Goal: Task Accomplishment & Management: Use online tool/utility

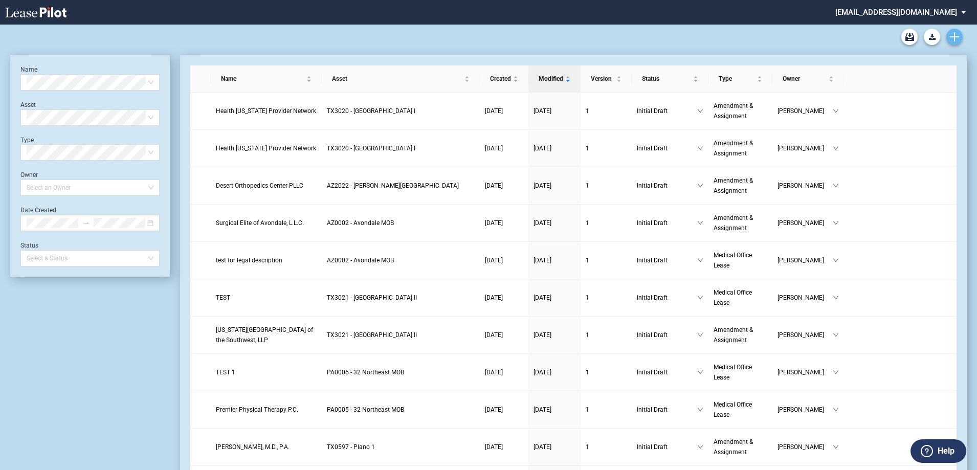
click at [957, 30] on link "Create new document" at bounding box center [954, 37] width 16 height 16
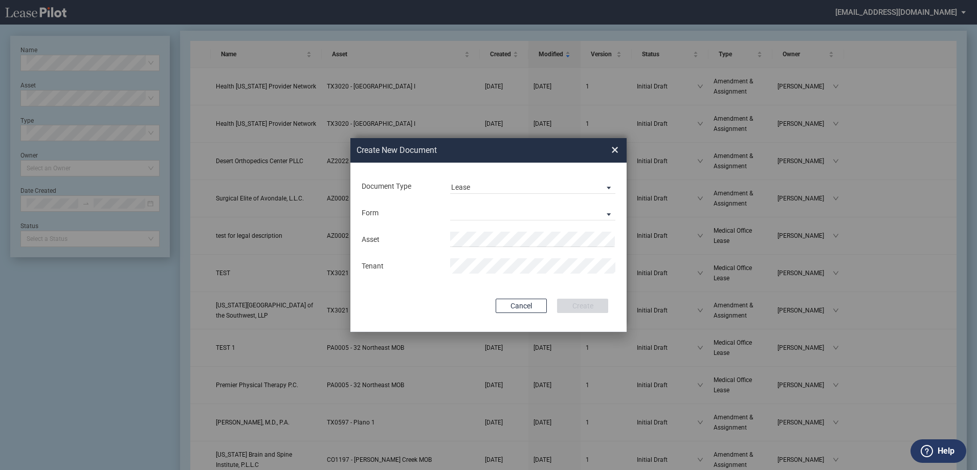
click at [547, 174] on div "Document Type Lease Lease Amendment" at bounding box center [489, 186] width 256 height 27
click at [538, 190] on span "Lease" at bounding box center [524, 188] width 147 height 10
click at [537, 209] on md-option "Amendment" at bounding box center [534, 211] width 182 height 25
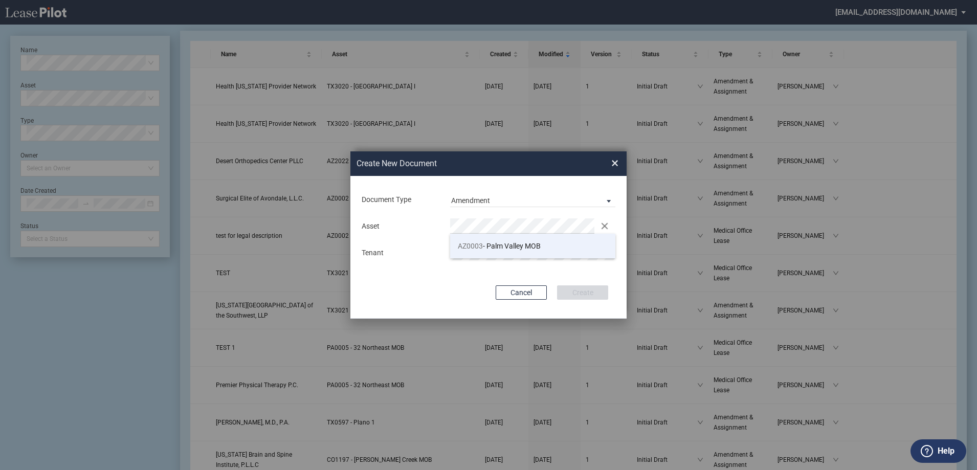
click at [503, 249] on span "AZ0003 - Palm Valley MOB" at bounding box center [499, 246] width 83 height 8
click at [597, 288] on button "Create" at bounding box center [582, 292] width 51 height 14
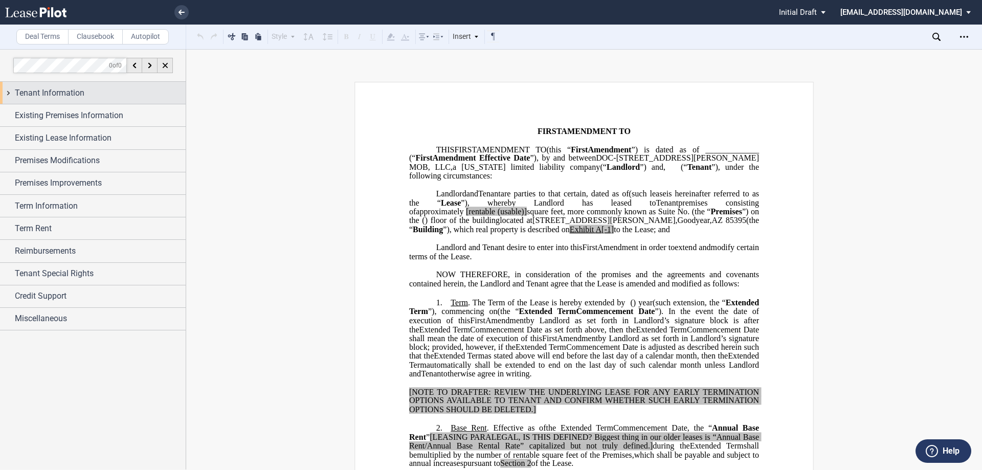
click at [71, 91] on span "Tenant Information" at bounding box center [50, 93] width 70 height 12
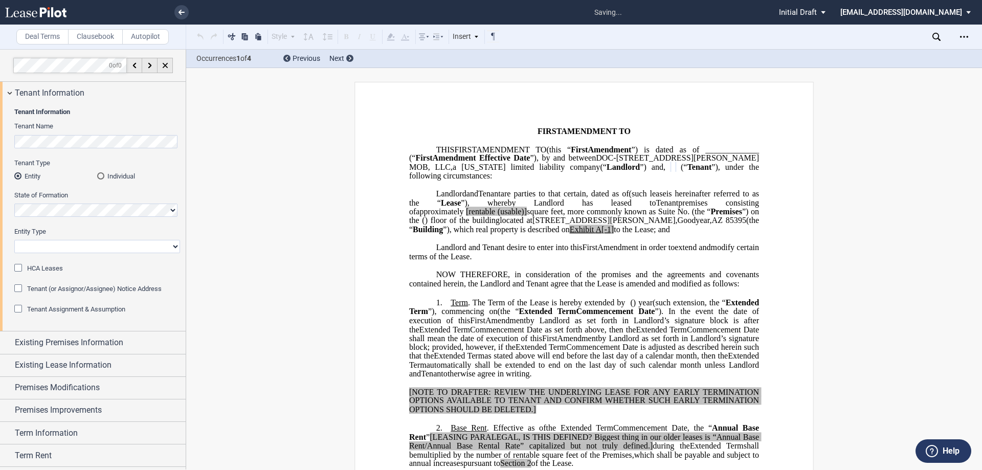
click at [80, 249] on select "Corporation Limited Liability Company General Partnership Limited Partnership O…" at bounding box center [97, 246] width 166 height 13
select select "limited liability company"
click at [14, 240] on select "Corporation Limited Liability Company General Partnership Limited Partnership O…" at bounding box center [97, 246] width 166 height 13
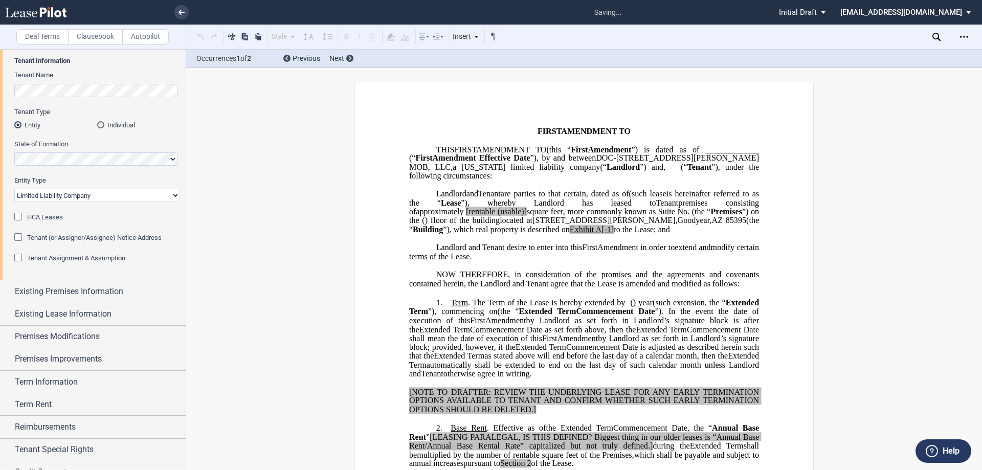
scroll to position [88, 0]
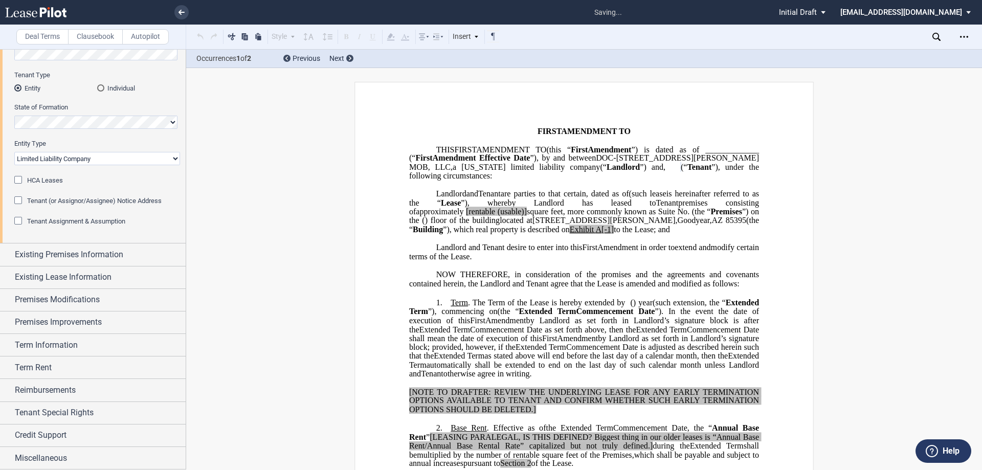
click at [62, 221] on span "Tenant Assignment & Assumption" at bounding box center [76, 221] width 98 height 8
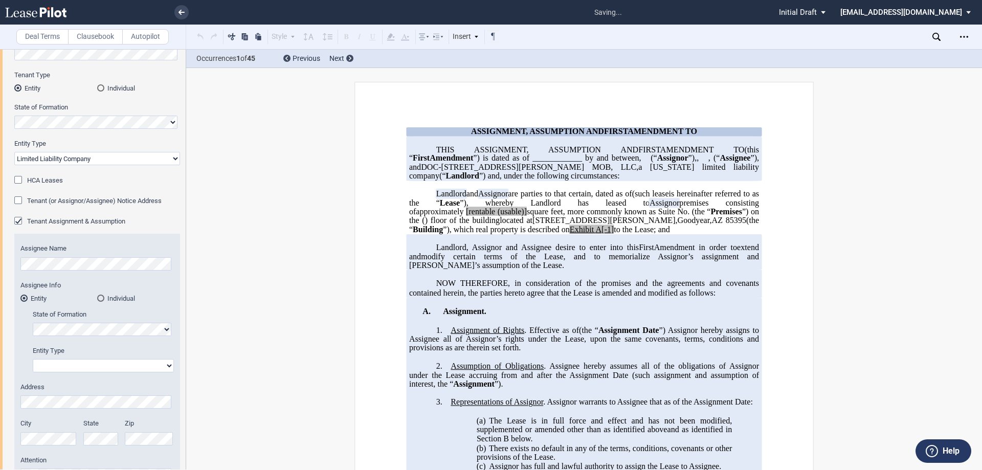
scroll to position [139, 0]
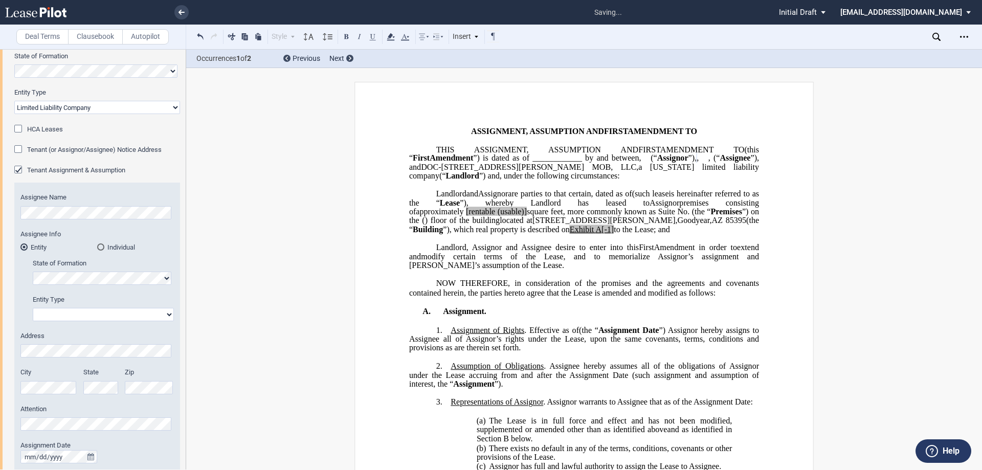
click at [120, 271] on div "State of Formation" at bounding box center [103, 272] width 141 height 26
click at [99, 319] on select "Corporation Limited Liability Company General Partnership Limited Partnership O…" at bounding box center [103, 314] width 141 height 13
select select "limited liability company"
click at [33, 308] on select "Corporation Limited Liability Company General Partnership Limited Partnership O…" at bounding box center [103, 314] width 141 height 13
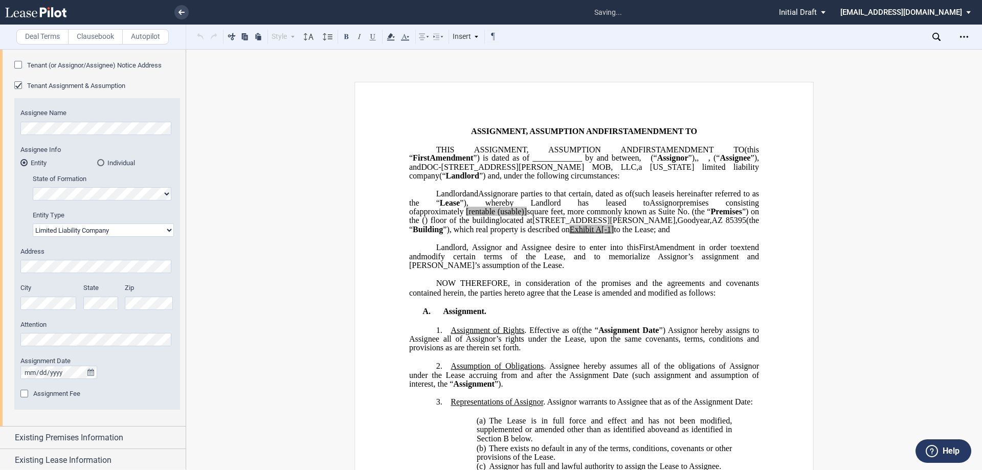
scroll to position [241, 0]
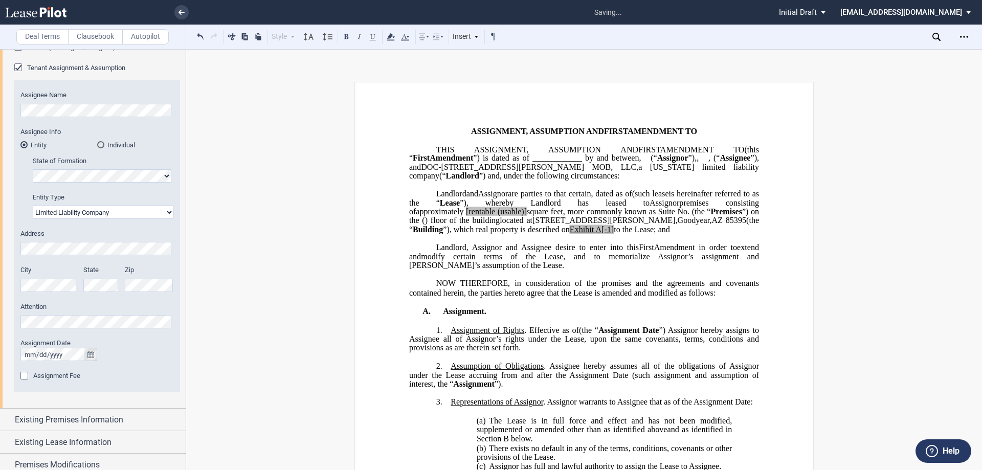
click at [84, 353] on button "true" at bounding box center [90, 354] width 13 height 13
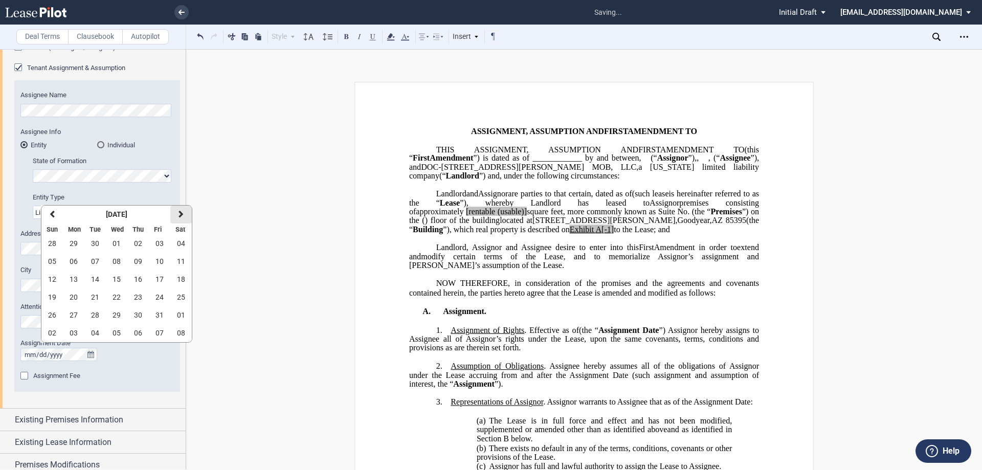
click at [181, 211] on icon "button" at bounding box center [180, 214] width 5 height 8
click at [183, 242] on span "01" at bounding box center [181, 243] width 8 height 8
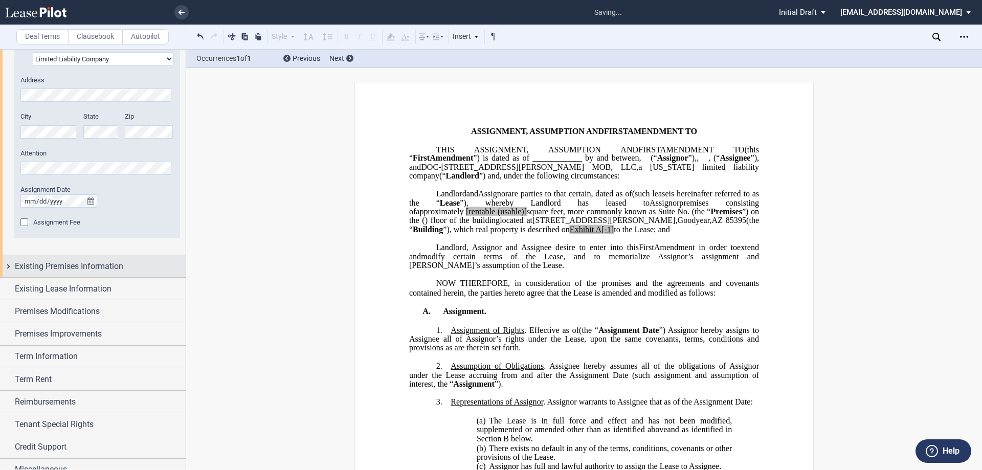
click at [95, 265] on span "Existing Premises Information" at bounding box center [69, 266] width 108 height 12
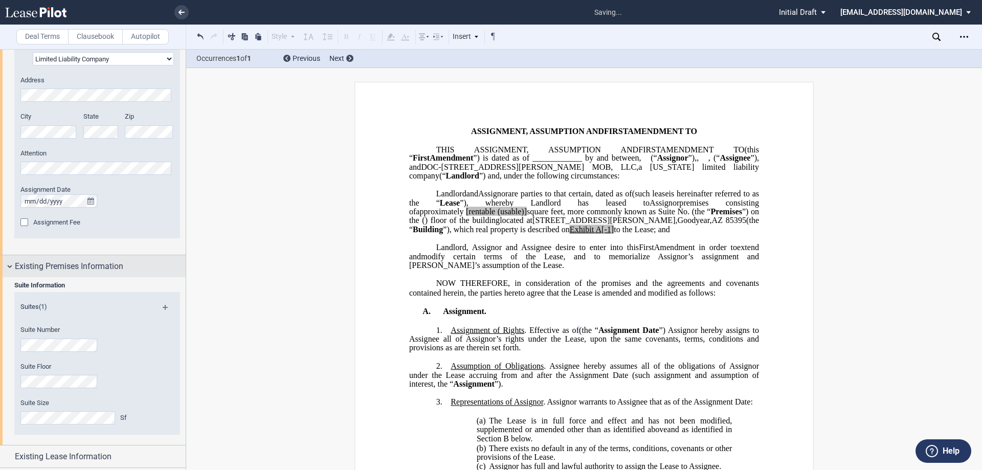
scroll to position [446, 0]
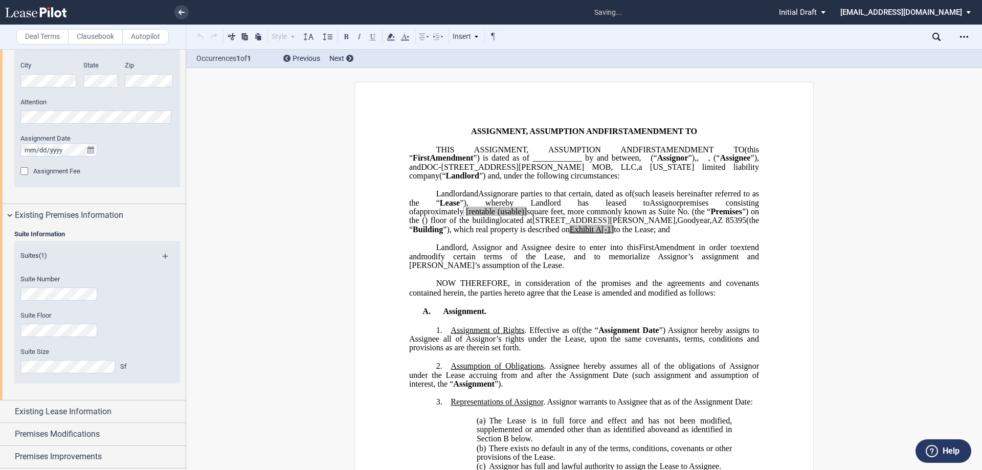
click at [163, 255] on md-icon at bounding box center [170, 260] width 14 height 12
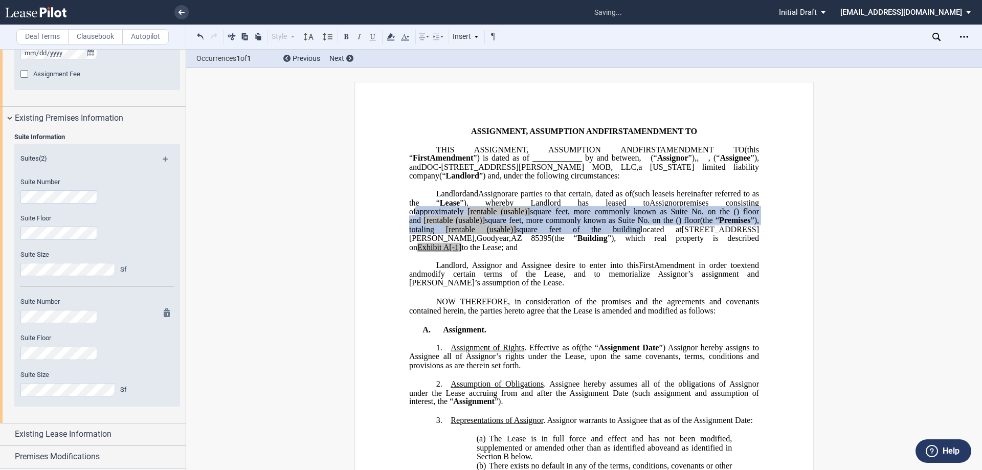
scroll to position [599, 0]
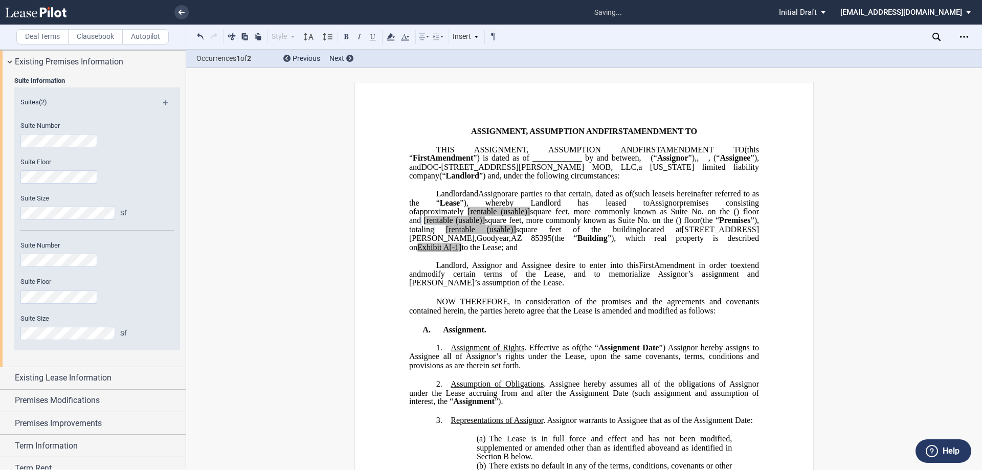
click at [446, 234] on span "[rentable" at bounding box center [460, 229] width 29 height 9
drag, startPoint x: 486, startPoint y: 265, endPoint x: 456, endPoint y: 266, distance: 30.2
click at [456, 234] on span "(the “ Premises ”), totaling ﻿ ﻿ rentable (usable)] square feet of the building" at bounding box center [585, 225] width 352 height 18
click at [497, 216] on span "[rentable" at bounding box center [481, 211] width 29 height 9
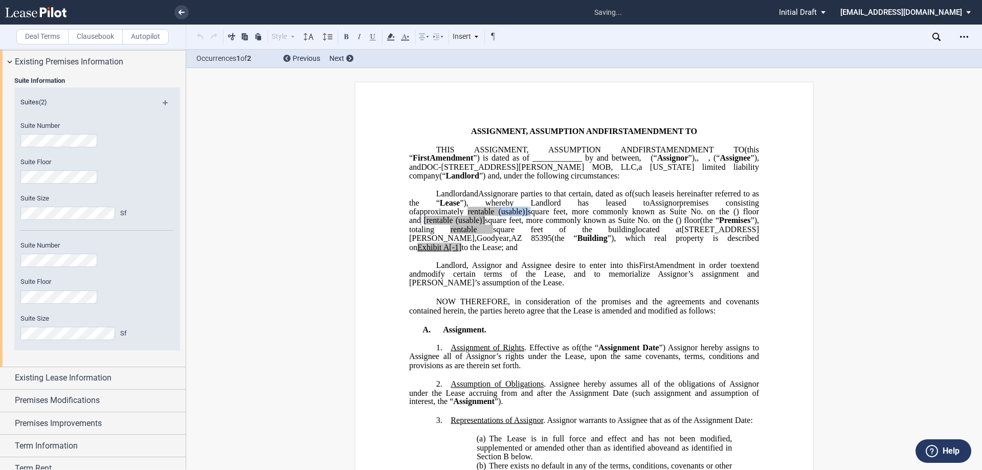
drag, startPoint x: 694, startPoint y: 234, endPoint x: 661, endPoint y: 239, distance: 33.6
click at [661, 216] on span "﻿ ﻿ rentable (usable)] square feet, more commonly known as Suite No. ﻿ ﻿ on the…" at bounding box center [611, 211] width 296 height 9
drag, startPoint x: 663, startPoint y: 244, endPoint x: 629, endPoint y: 249, distance: 33.6
click at [629, 225] on span "﻿ ﻿ [rentable (usable)] square feet, more commonly known as Suite No. ﻿ ﻿ on th…" at bounding box center [560, 220] width 279 height 9
click at [455, 225] on span "[rentable" at bounding box center [439, 220] width 29 height 9
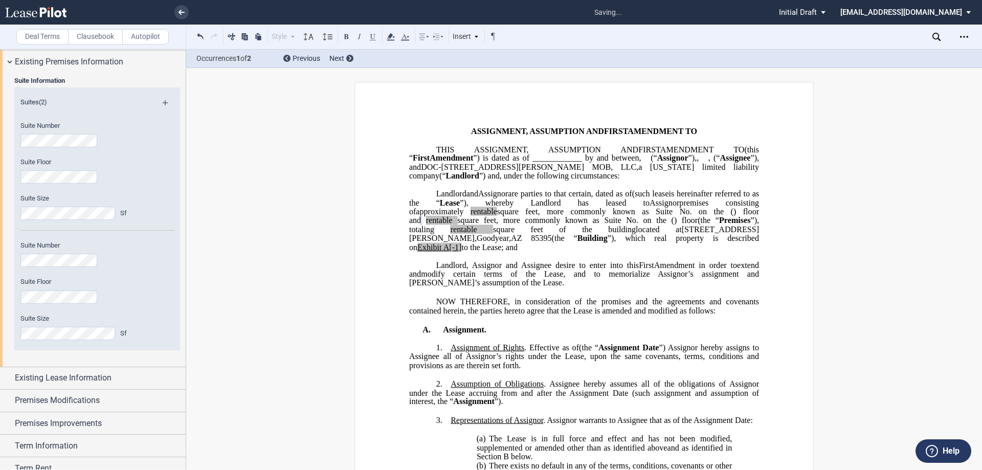
click at [636, 234] on span "square feet of the building" at bounding box center [564, 229] width 143 height 9
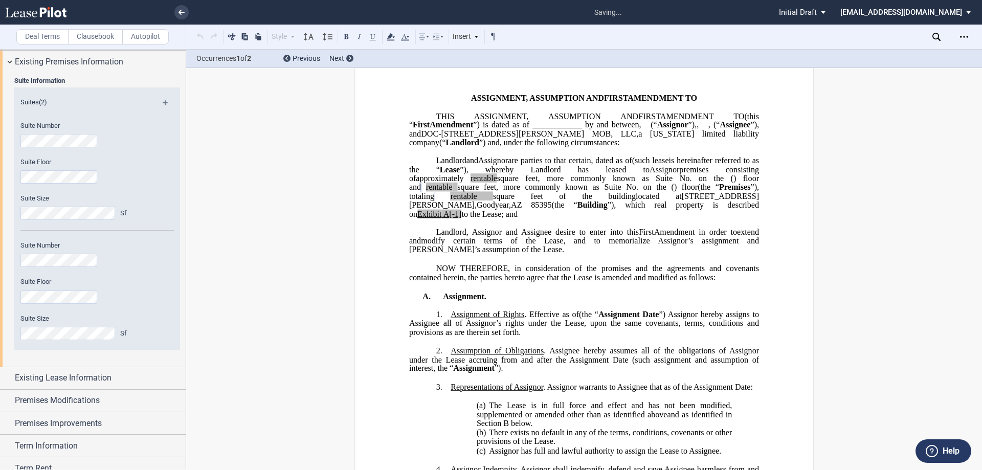
scroll to position [51, 0]
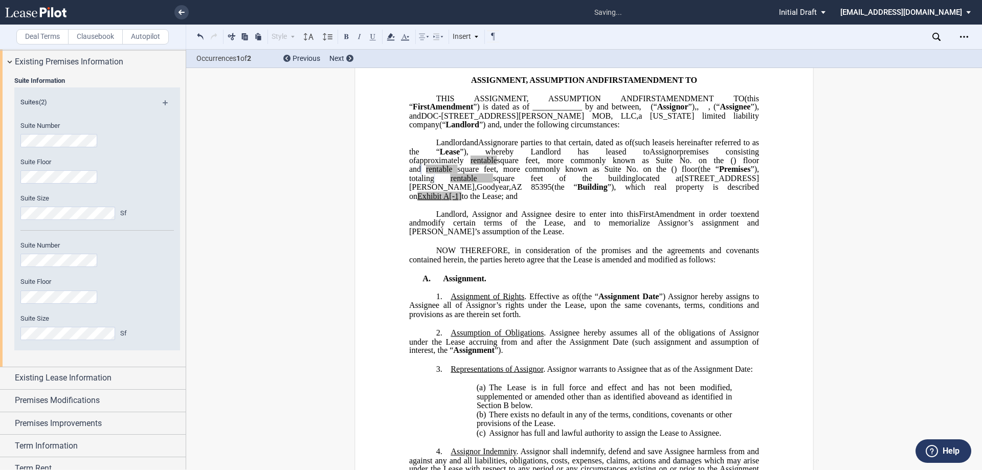
click at [498, 200] on span "to the Lease; and" at bounding box center [489, 195] width 56 height 9
click at [495, 200] on span "to the Lease; and" at bounding box center [489, 195] width 56 height 9
click at [462, 200] on span "A[-1]" at bounding box center [452, 195] width 18 height 9
drag, startPoint x: 496, startPoint y: 222, endPoint x: 481, endPoint y: 222, distance: 14.3
click at [481, 200] on span "located at 13555 W. McDowell Road , Goodyear , AZ 85395 (the “ Building ”), whi…" at bounding box center [585, 187] width 352 height 27
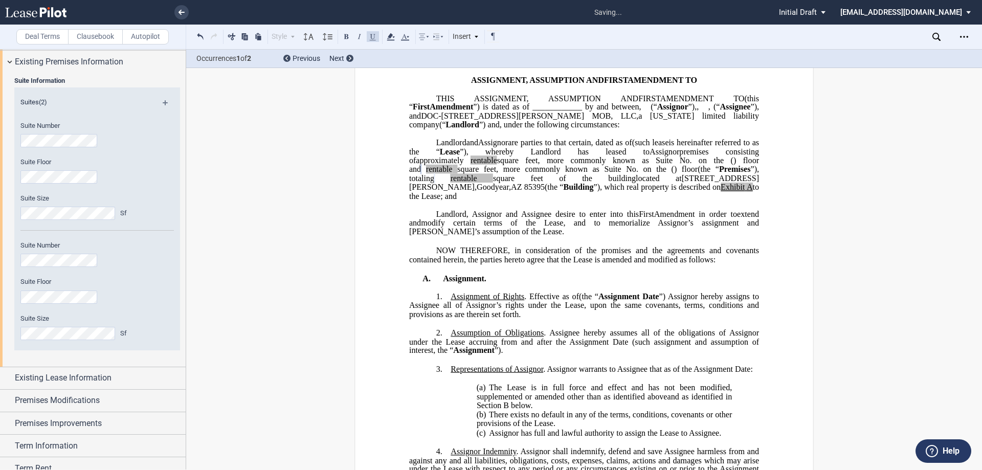
click at [463, 165] on span "approximately" at bounding box center [440, 160] width 48 height 9
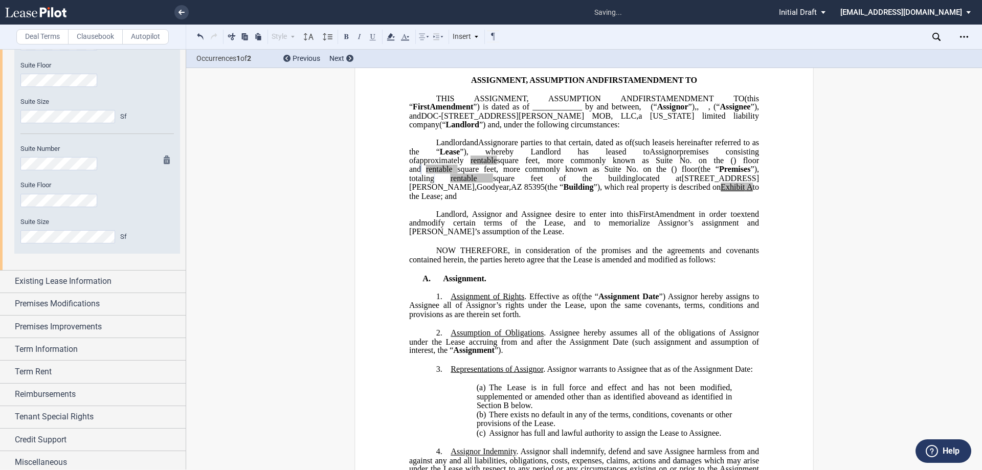
scroll to position [700, 0]
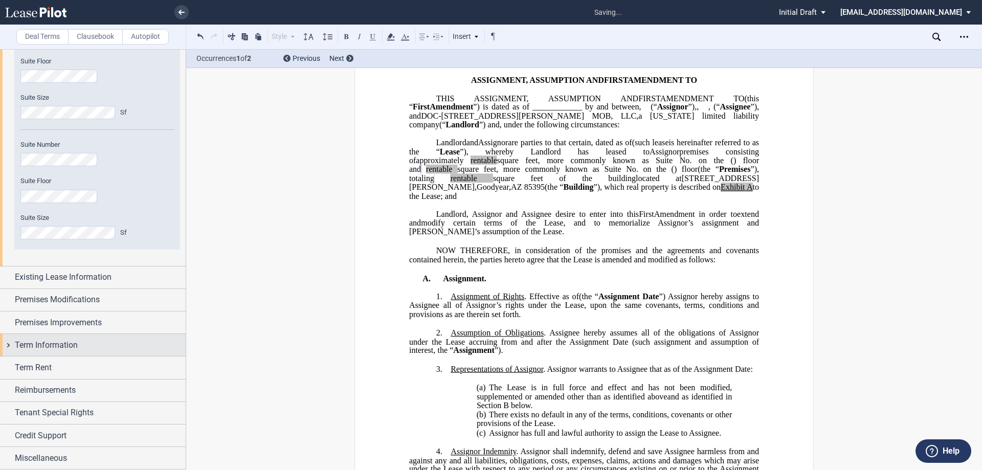
click at [85, 345] on div "Term Information" at bounding box center [100, 345] width 171 height 12
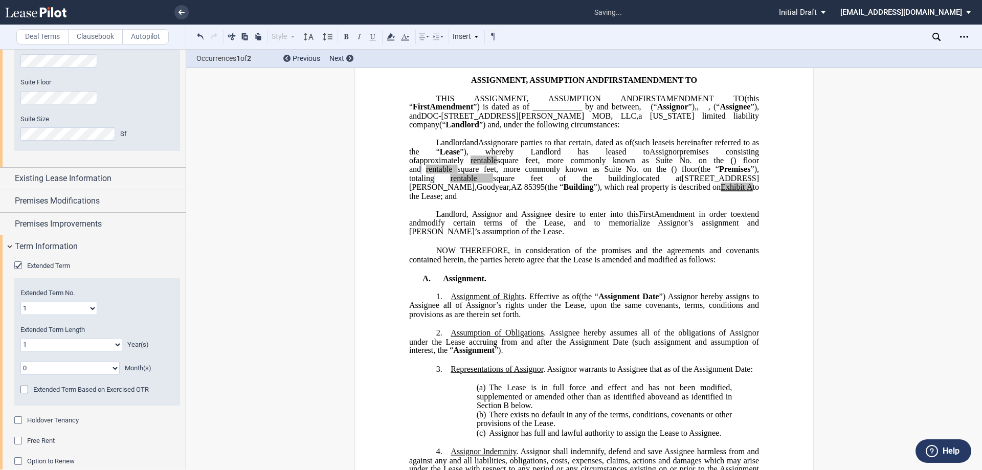
scroll to position [802, 0]
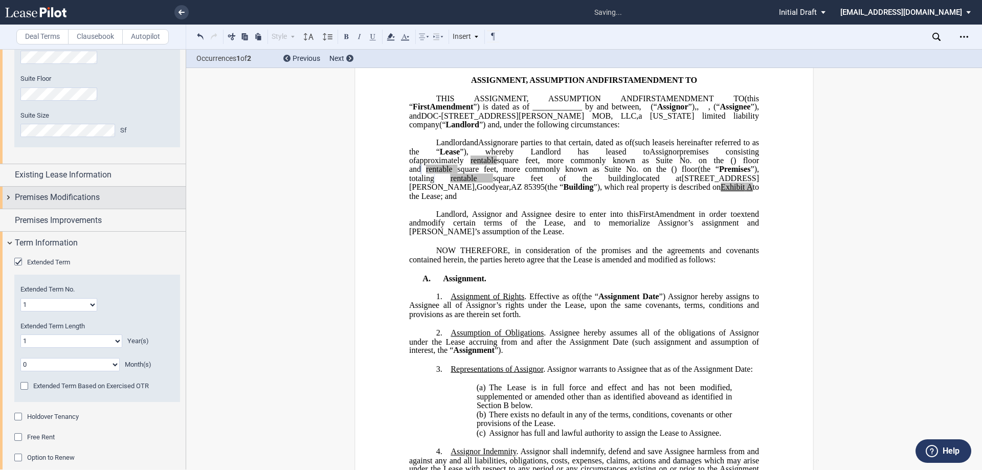
click at [47, 264] on span "Extended Term" at bounding box center [48, 262] width 43 height 8
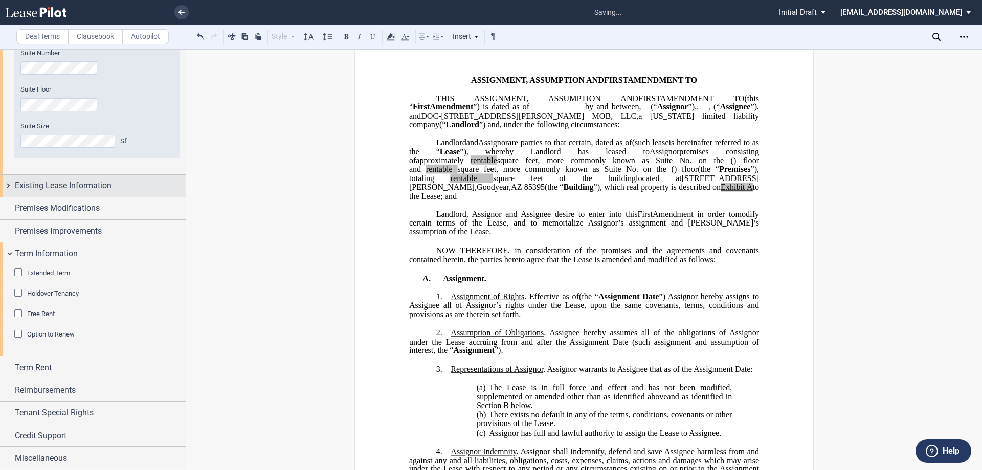
click at [57, 183] on span "Existing Lease Information" at bounding box center [63, 185] width 97 height 12
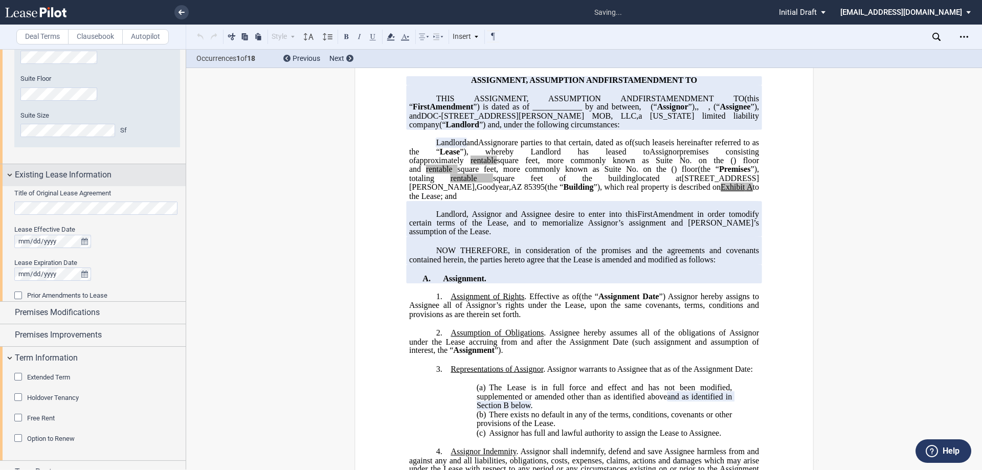
scroll to position [792, 0]
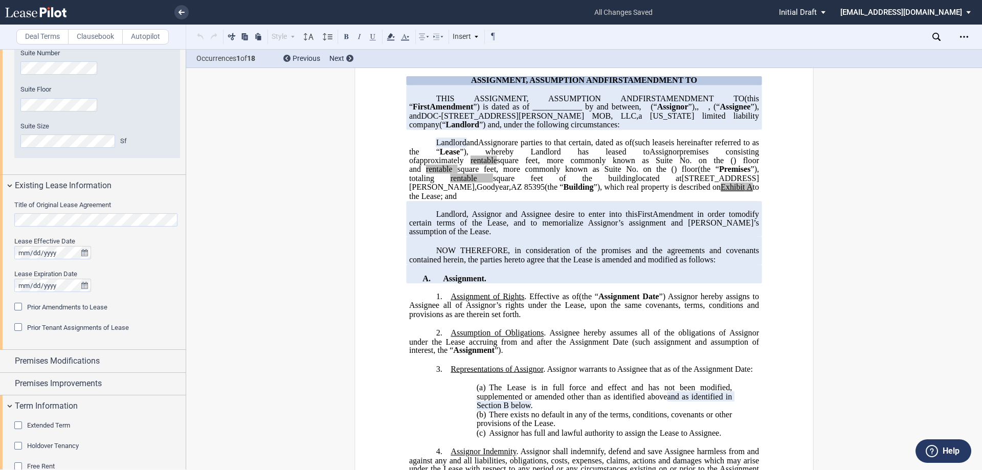
click at [115, 208] on label "Title of Original Lease Agreement" at bounding box center [97, 204] width 166 height 9
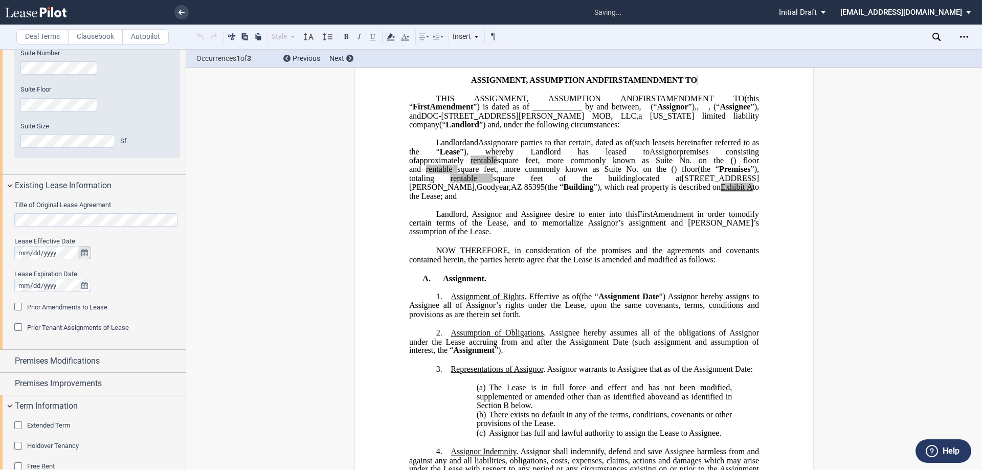
click at [83, 252] on icon "true" at bounding box center [84, 252] width 7 height 7
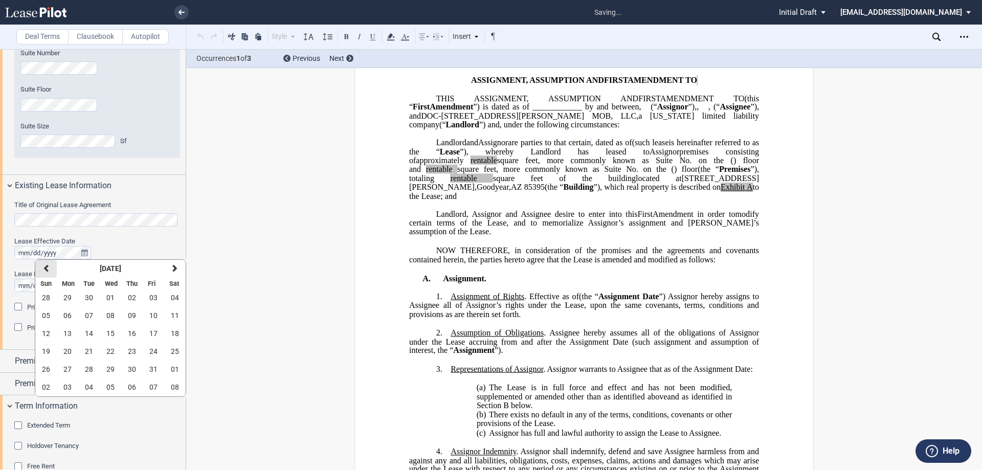
click at [49, 265] on button "previous" at bounding box center [45, 269] width 21 height 18
click at [123, 233] on editor-control "Title of Original Lease Agreement" at bounding box center [97, 218] width 166 height 36
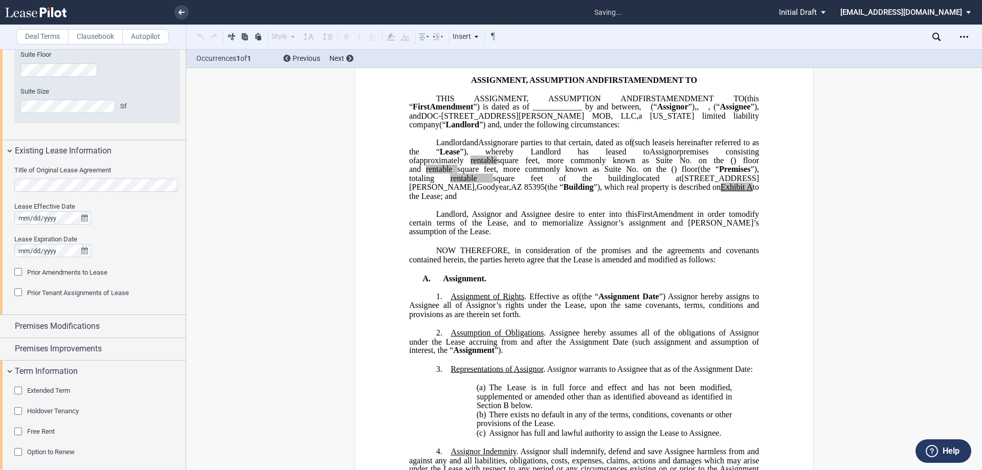
scroll to position [843, 0]
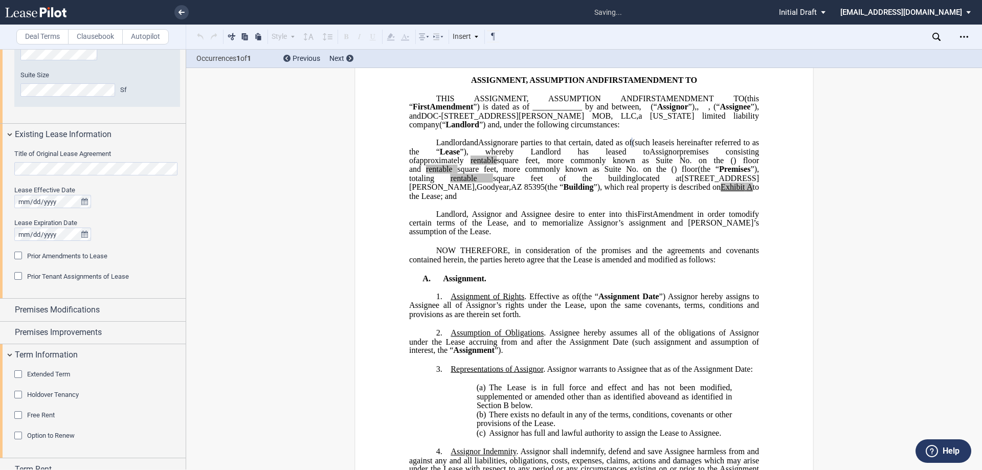
click at [51, 256] on span "Prior Amendments to Lease" at bounding box center [67, 256] width 80 height 8
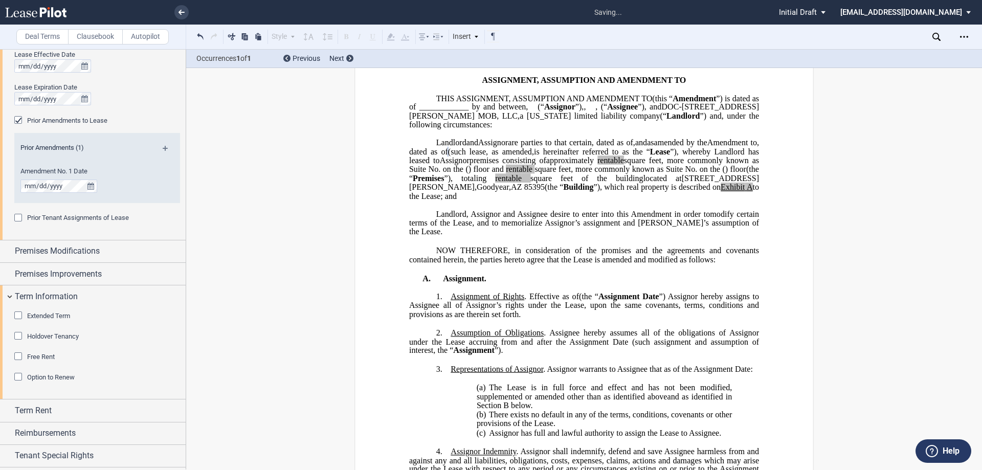
scroll to position [1021, 0]
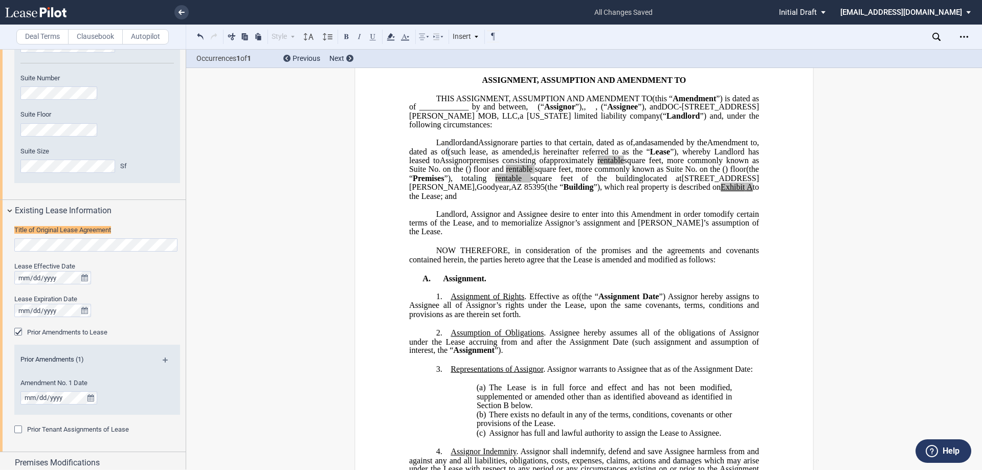
click at [654, 147] on span "amended by the" at bounding box center [680, 142] width 53 height 9
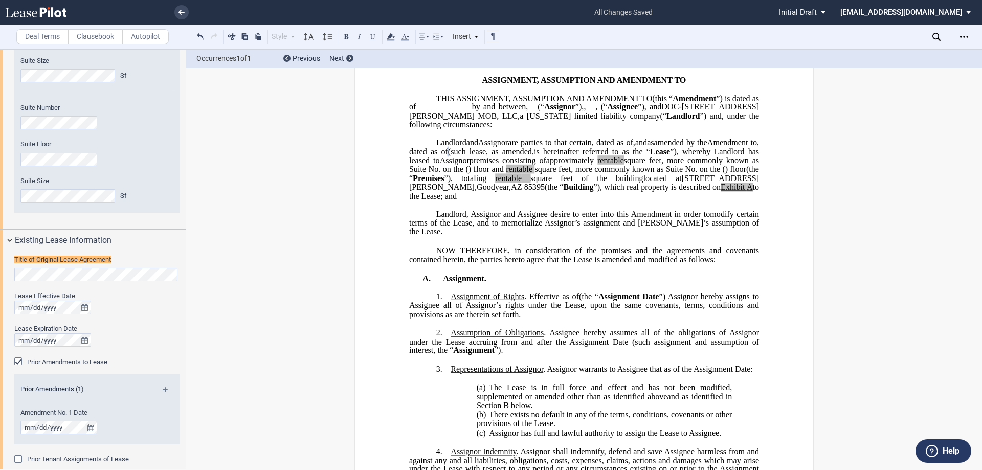
click at [635, 147] on span "and" at bounding box center [641, 142] width 12 height 9
click at [475, 156] on span "(such lease" at bounding box center [467, 151] width 38 height 9
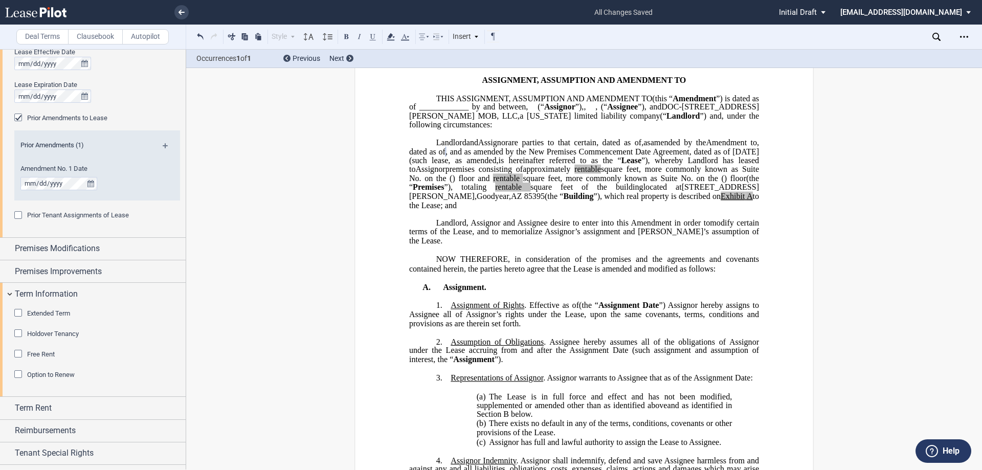
scroll to position [1021, 0]
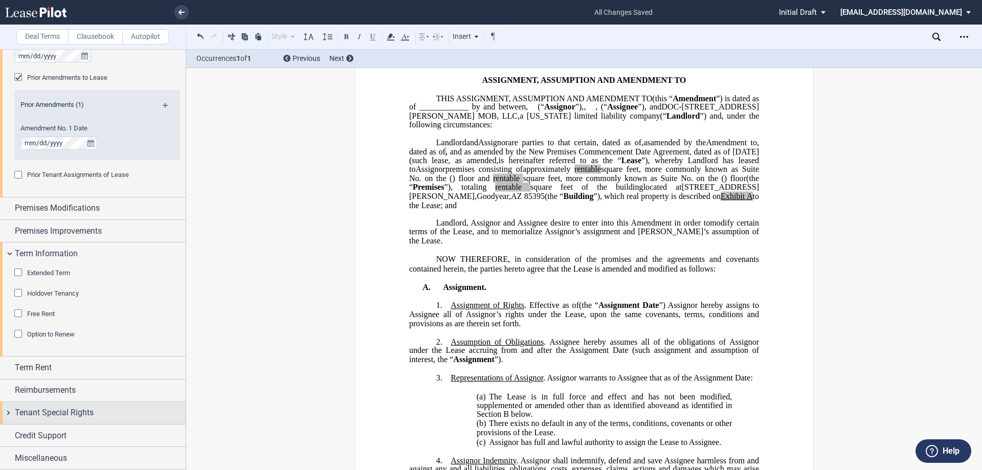
drag, startPoint x: 72, startPoint y: 464, endPoint x: 75, endPoint y: 411, distance: 53.3
click at [72, 464] on div "Miscellaneous" at bounding box center [93, 458] width 186 height 22
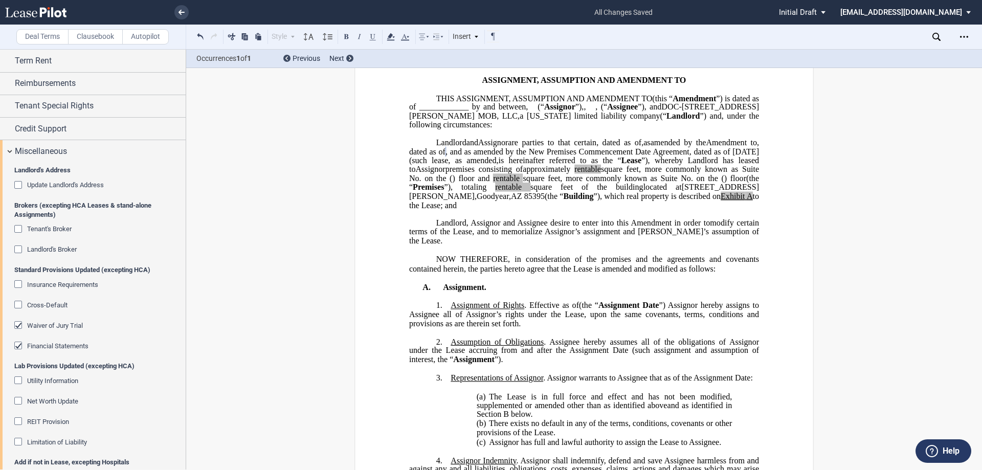
scroll to position [1434, 0]
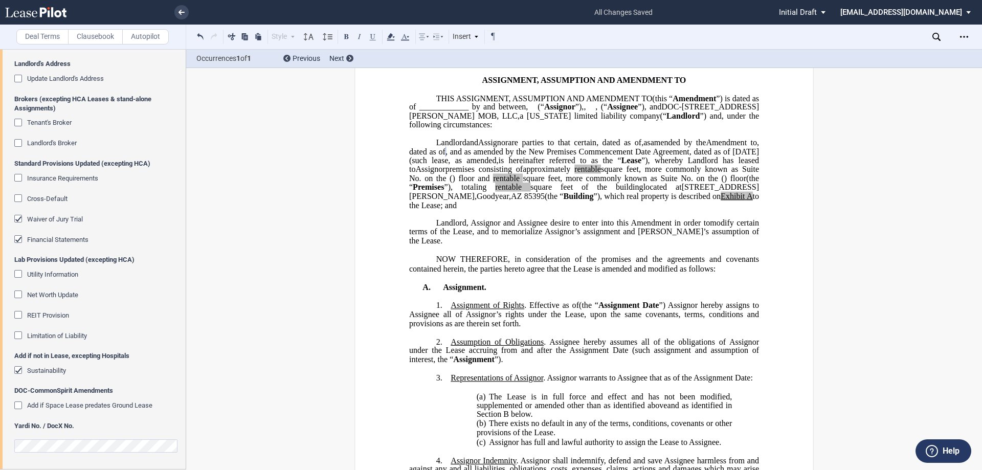
click at [39, 367] on span "Sustainability" at bounding box center [46, 371] width 39 height 8
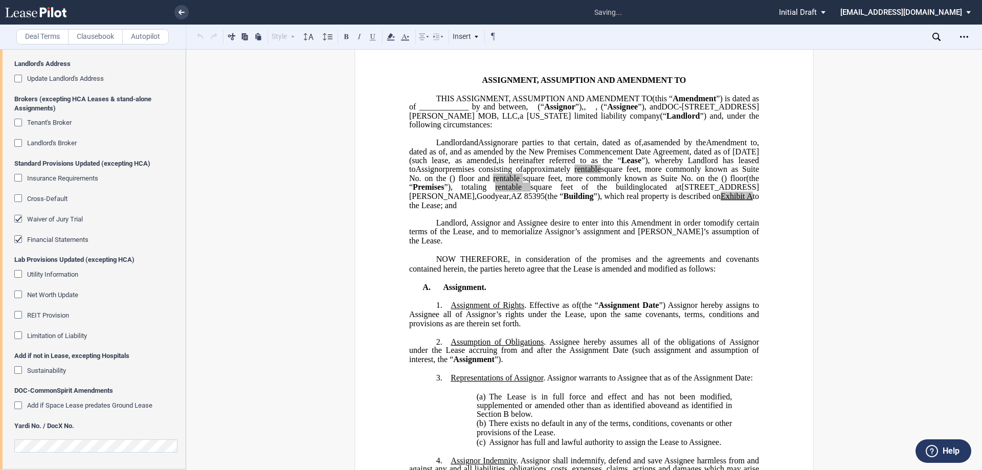
click at [61, 243] on div "Financial Statements" at bounding box center [57, 239] width 61 height 9
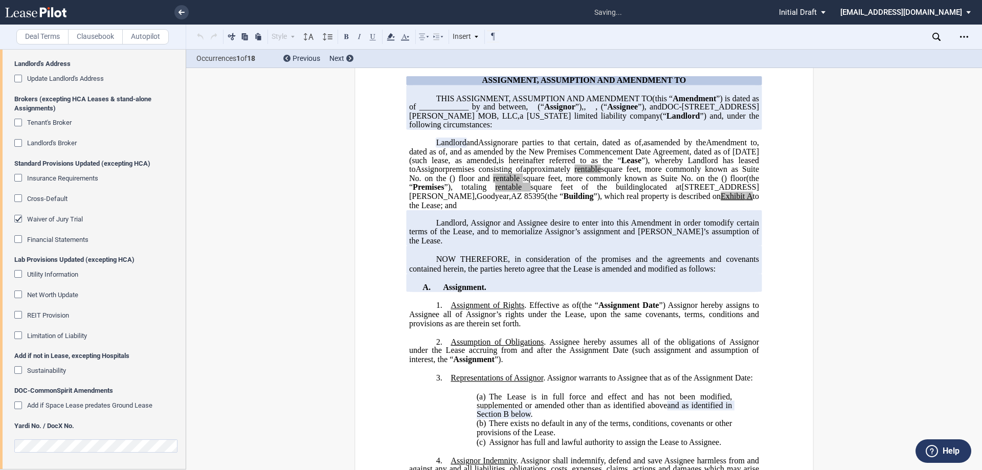
click at [71, 219] on span "Waiver of Jury Trial" at bounding box center [55, 219] width 56 height 8
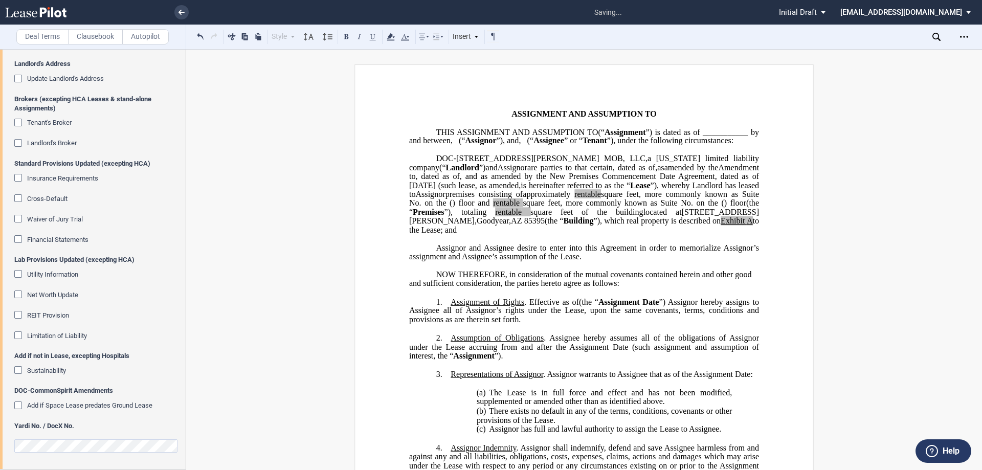
scroll to position [0, 0]
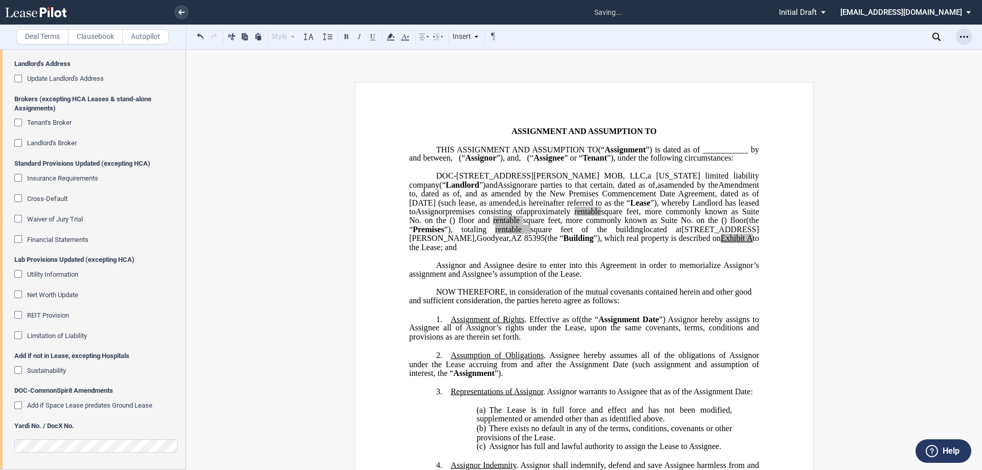
click at [961, 38] on icon "Open Lease options menu" at bounding box center [964, 37] width 8 height 8
click at [893, 59] on div "Download" at bounding box center [900, 55] width 143 height 14
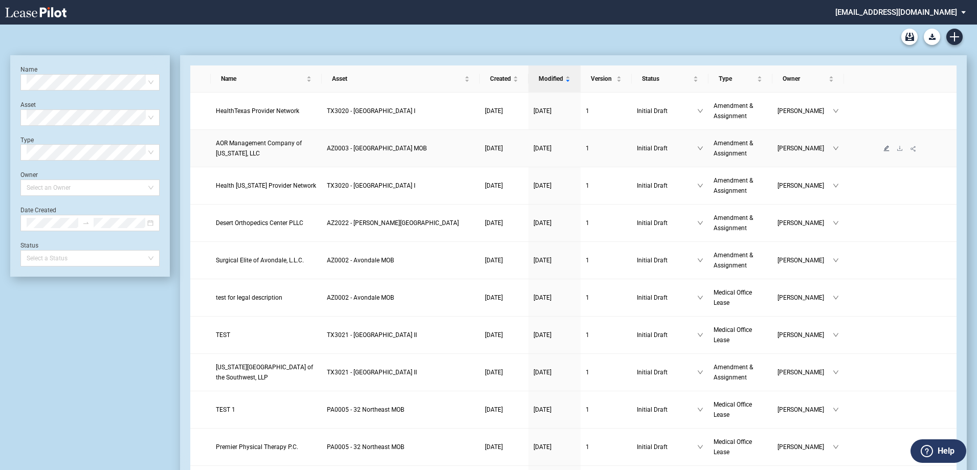
click at [632, 151] on icon "edit" at bounding box center [887, 148] width 6 height 6
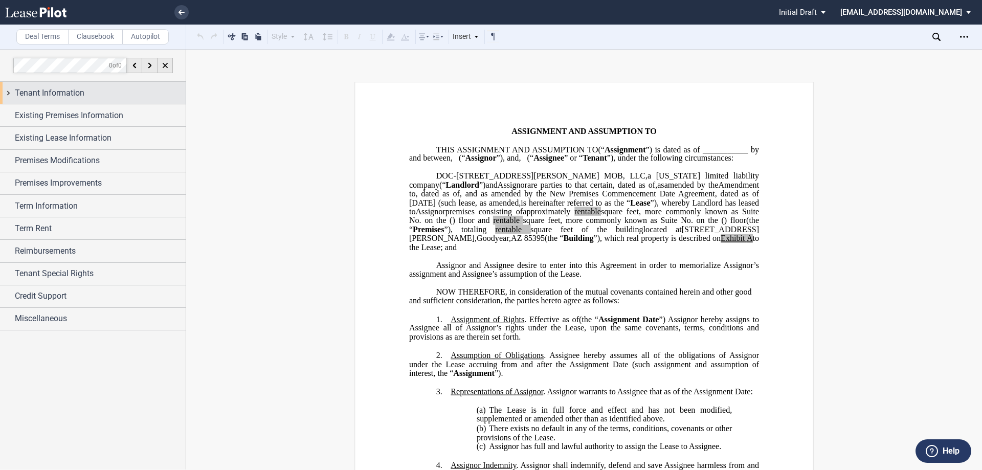
click at [132, 88] on div "Tenant Information" at bounding box center [100, 93] width 171 height 12
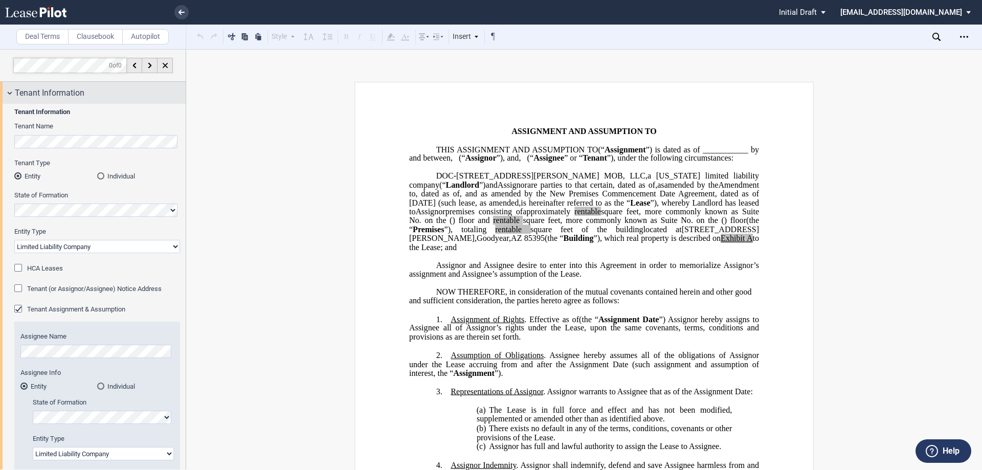
click at [132, 88] on div "Tenant Information" at bounding box center [100, 93] width 171 height 12
click at [116, 95] on div "Tenant Information" at bounding box center [100, 93] width 171 height 12
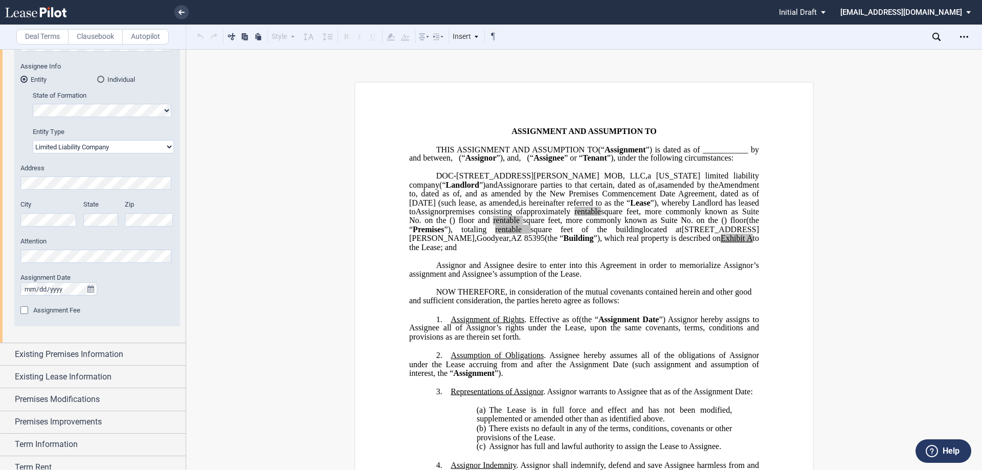
scroll to position [407, 0]
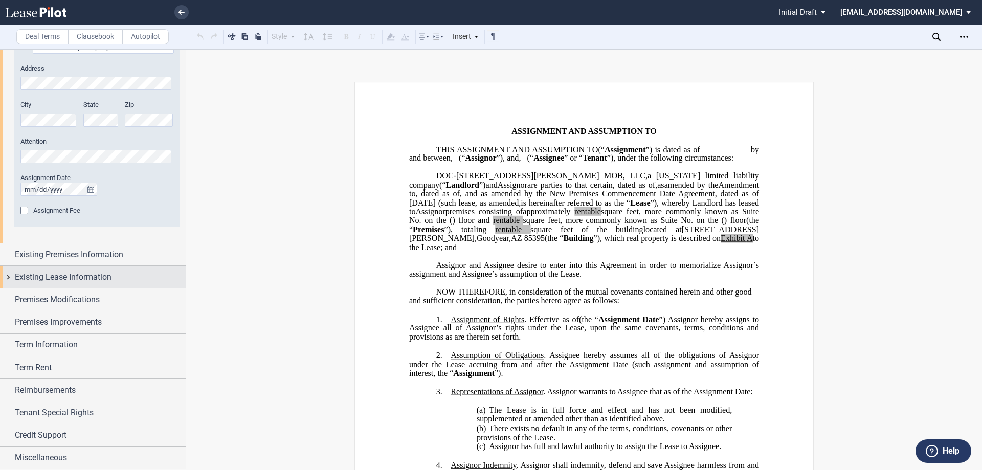
click at [102, 284] on div "Existing Lease Information" at bounding box center [93, 277] width 186 height 22
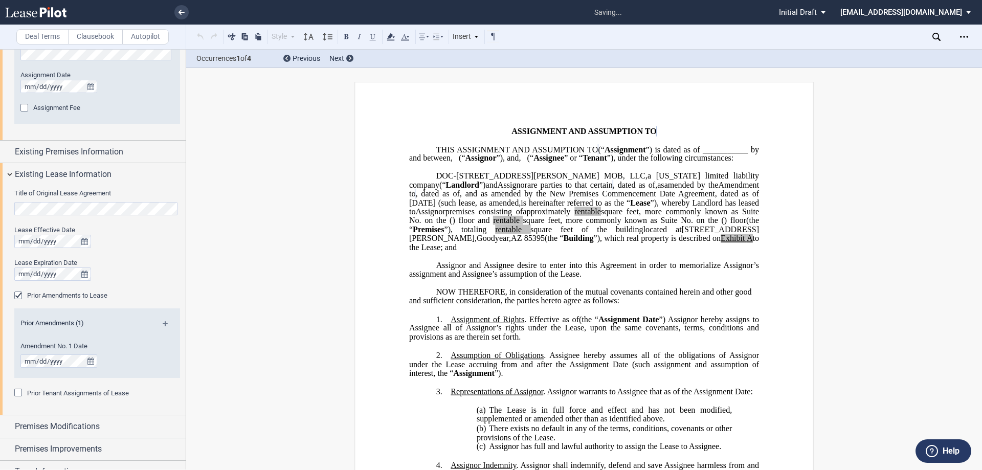
scroll to position [636, 0]
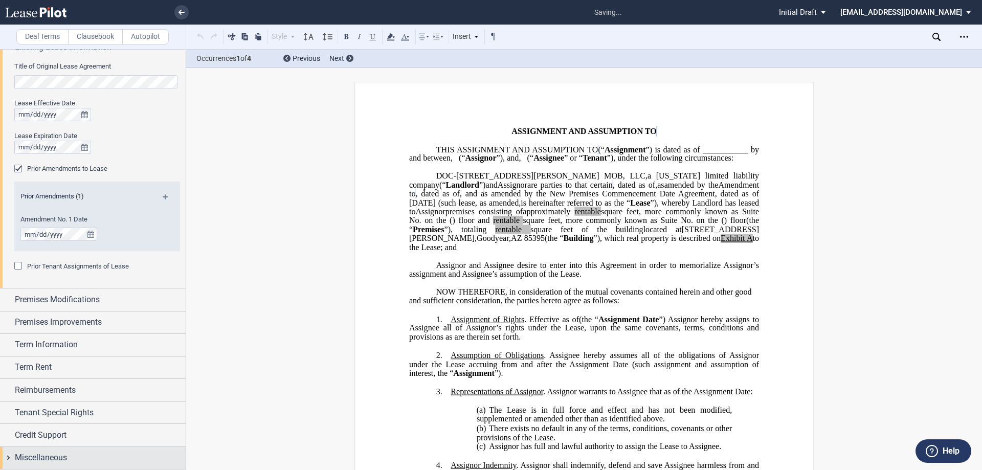
click at [87, 460] on div "Miscellaneous" at bounding box center [100, 458] width 171 height 12
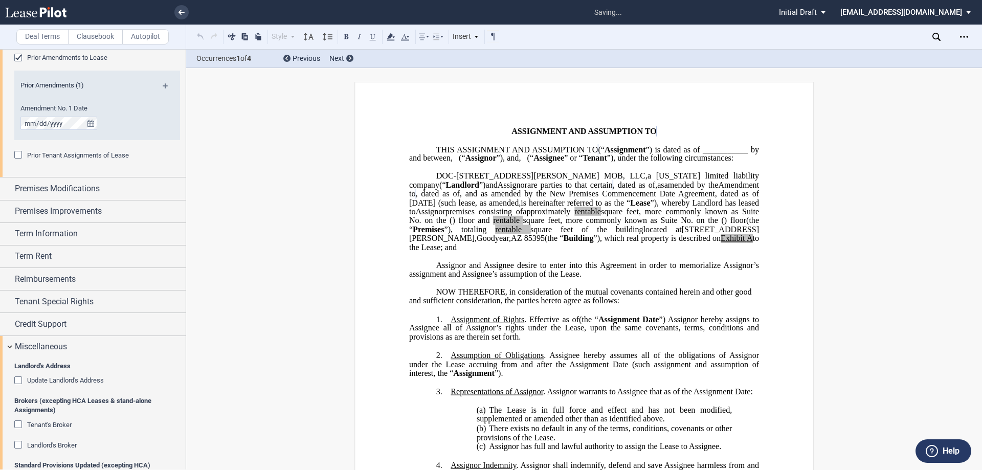
scroll to position [841, 0]
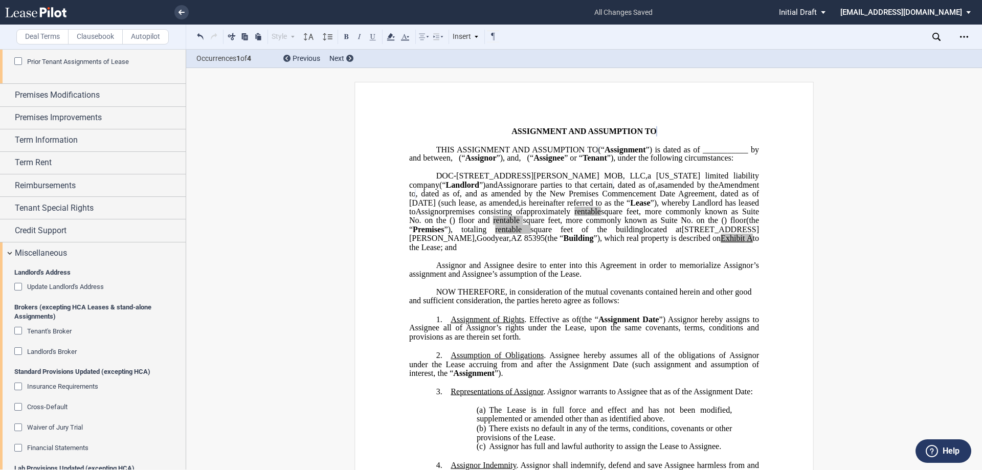
click at [94, 288] on span "Update Landlord's Address" at bounding box center [65, 287] width 77 height 8
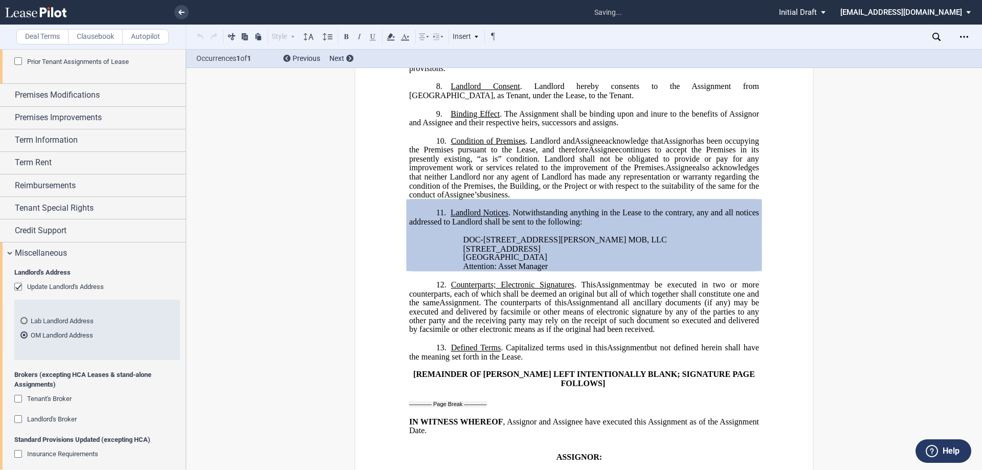
scroll to position [522, 0]
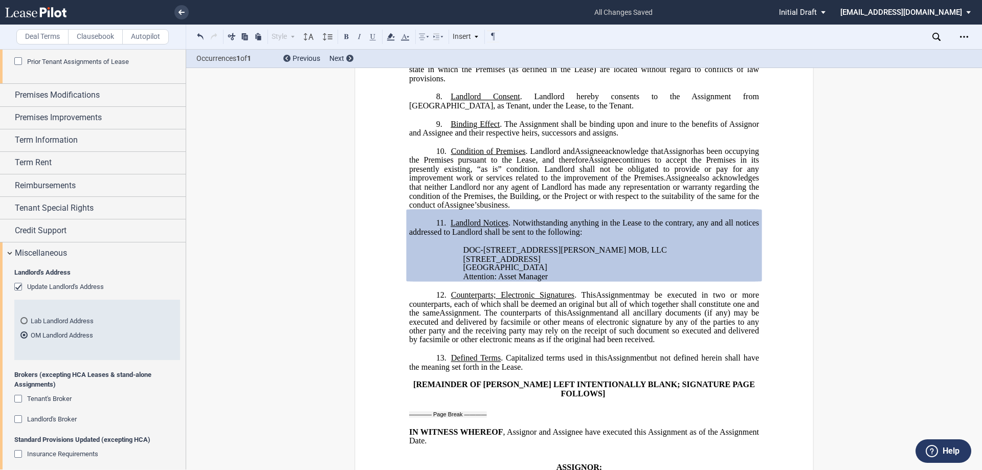
click at [19, 287] on div "Update Landlord's Address" at bounding box center [19, 288] width 10 height 10
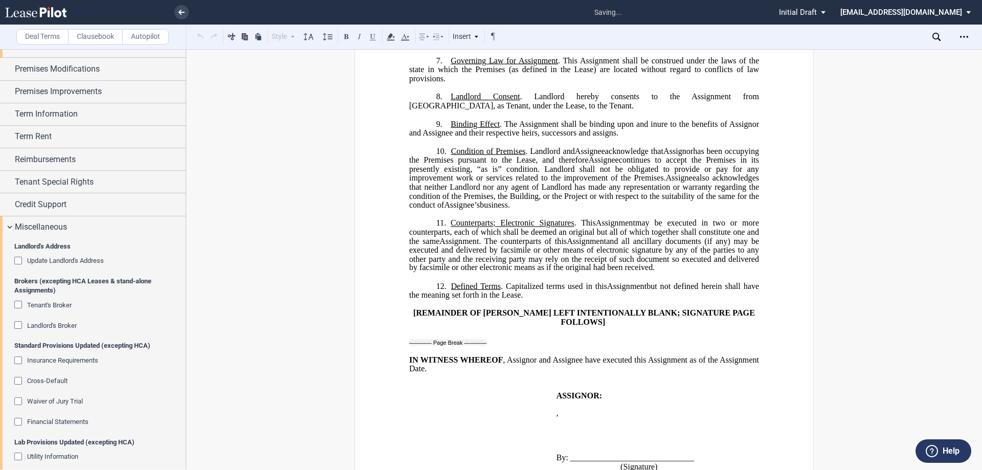
scroll to position [892, 0]
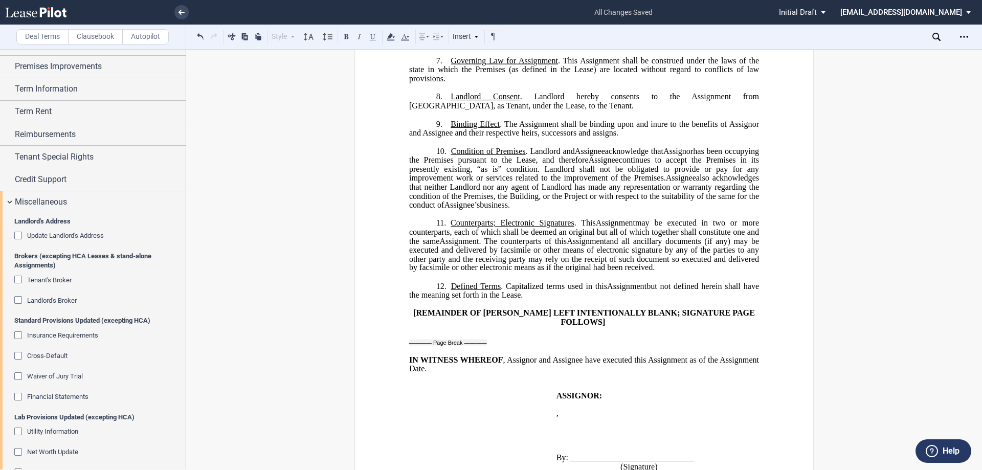
click at [46, 376] on span "Waiver of Jury Trial" at bounding box center [55, 376] width 56 height 8
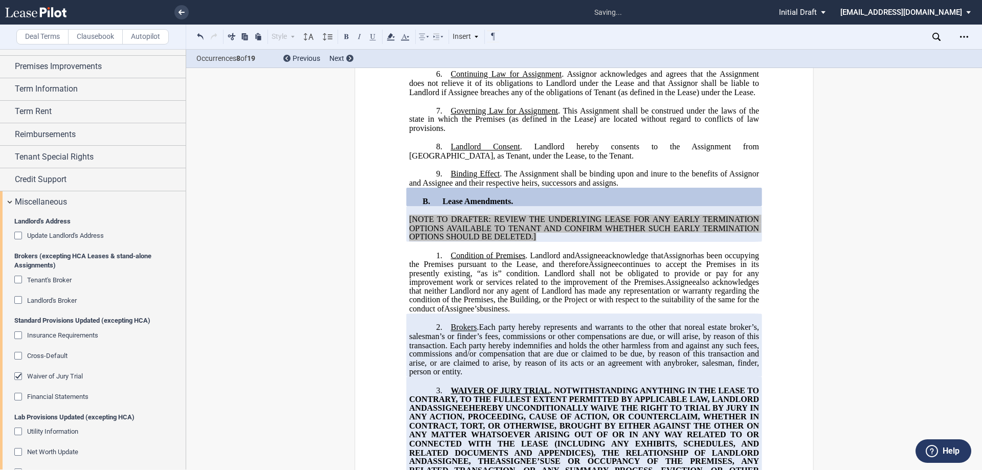
scroll to position [517, 0]
click at [534, 242] on span "[NOTE TO DRAFTER: REVIEW THE UNDERLYING LEASE FOR ANY EARLY TERMINATION OPTIONS…" at bounding box center [585, 228] width 352 height 27
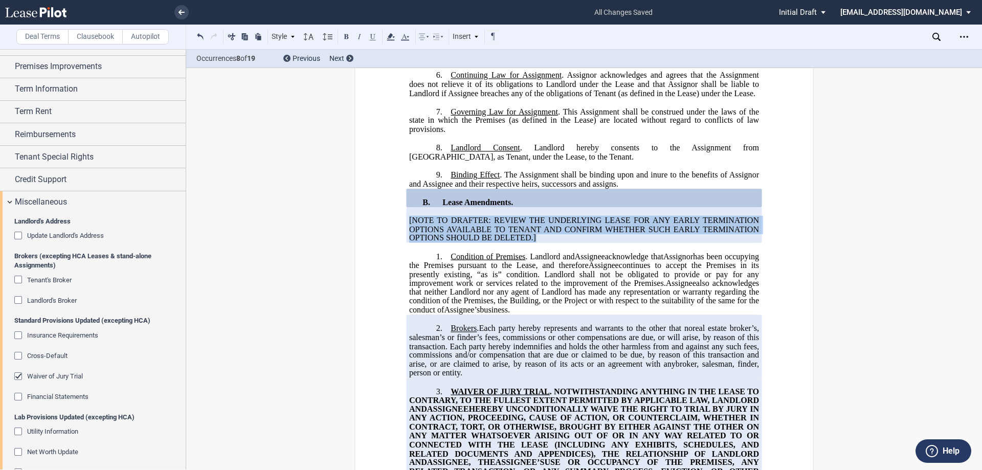
drag, startPoint x: 549, startPoint y: 274, endPoint x: 382, endPoint y: 256, distance: 167.7
click at [382, 256] on div "﻿ !!CUSTOM_FOOTER_DISTANCE_0.1!! !!CUSTOM_FOOTER_START!! ﻿ !!CUSTOM_PAGE_NUMBER…" at bounding box center [583, 469] width 459 height 1810
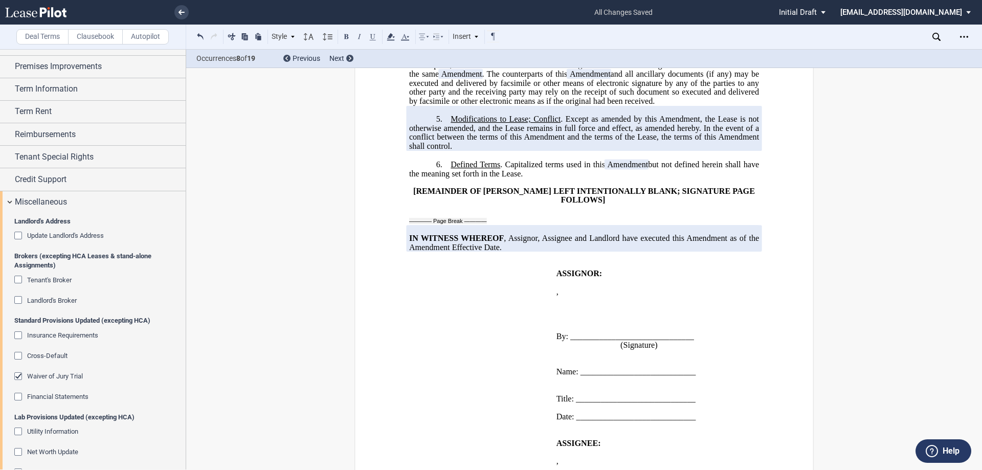
scroll to position [773, 0]
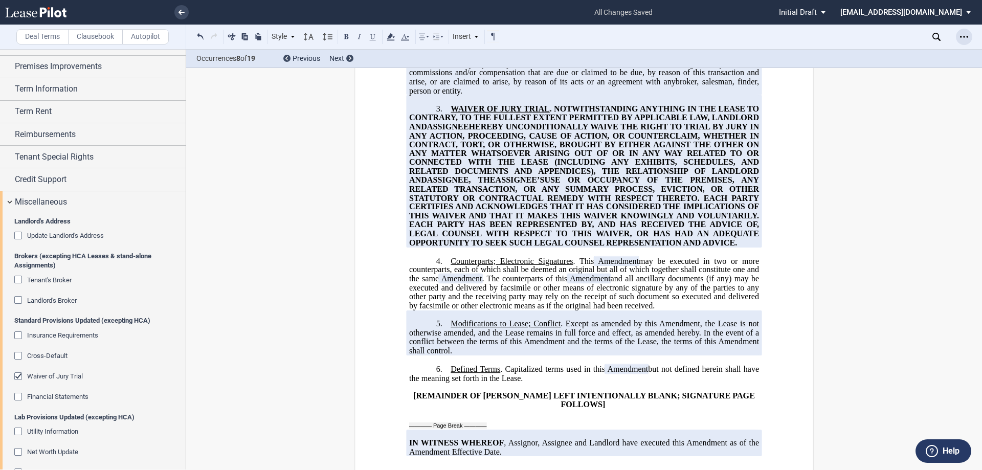
click at [962, 37] on icon "Open Lease options menu" at bounding box center [964, 37] width 8 height 8
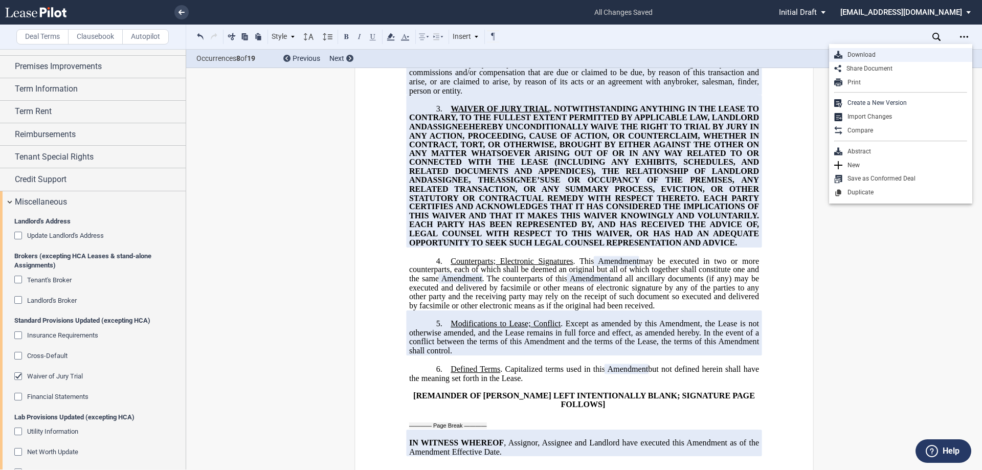
click at [927, 54] on div "Download" at bounding box center [904, 55] width 125 height 9
